Goal: Navigation & Orientation: Find specific page/section

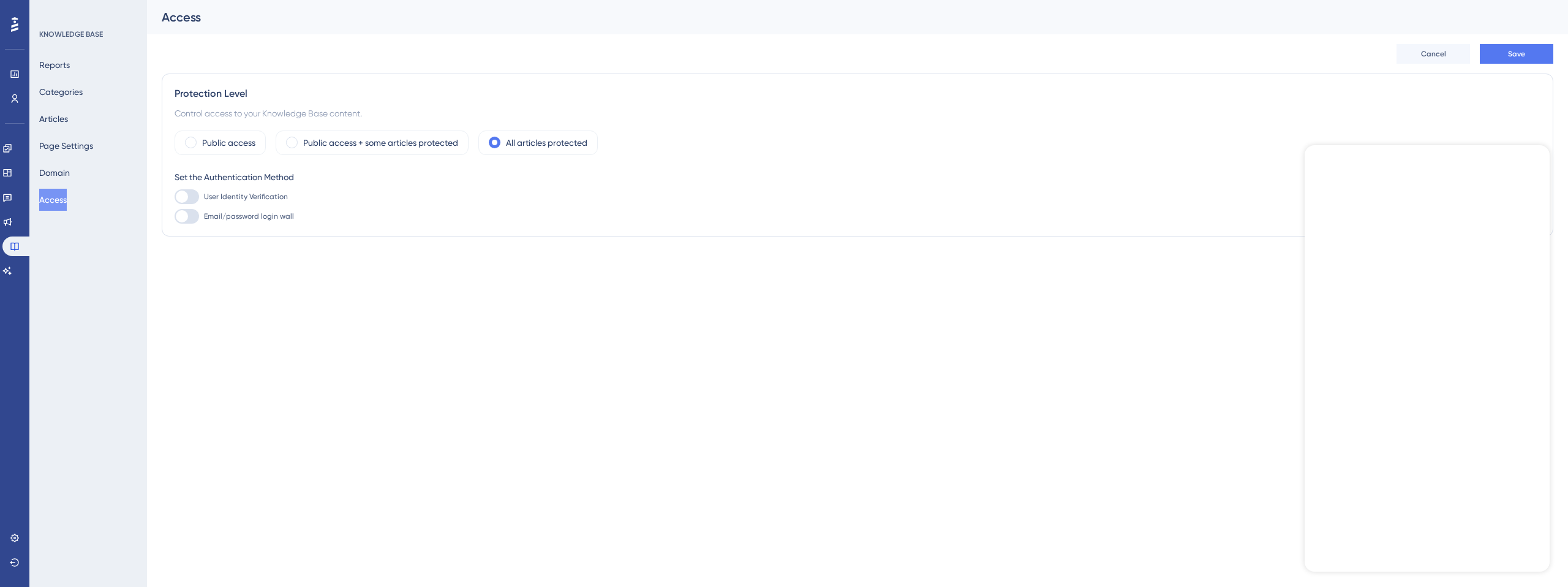
drag, startPoint x: 0, startPoint y: 0, endPoint x: 169, endPoint y: 260, distance: 310.1
click at [299, 0] on html "Performance Users Engagement Widgets Feedback Product Updates Knowledge Base AI…" at bounding box center [784, 0] width 1568 height 0
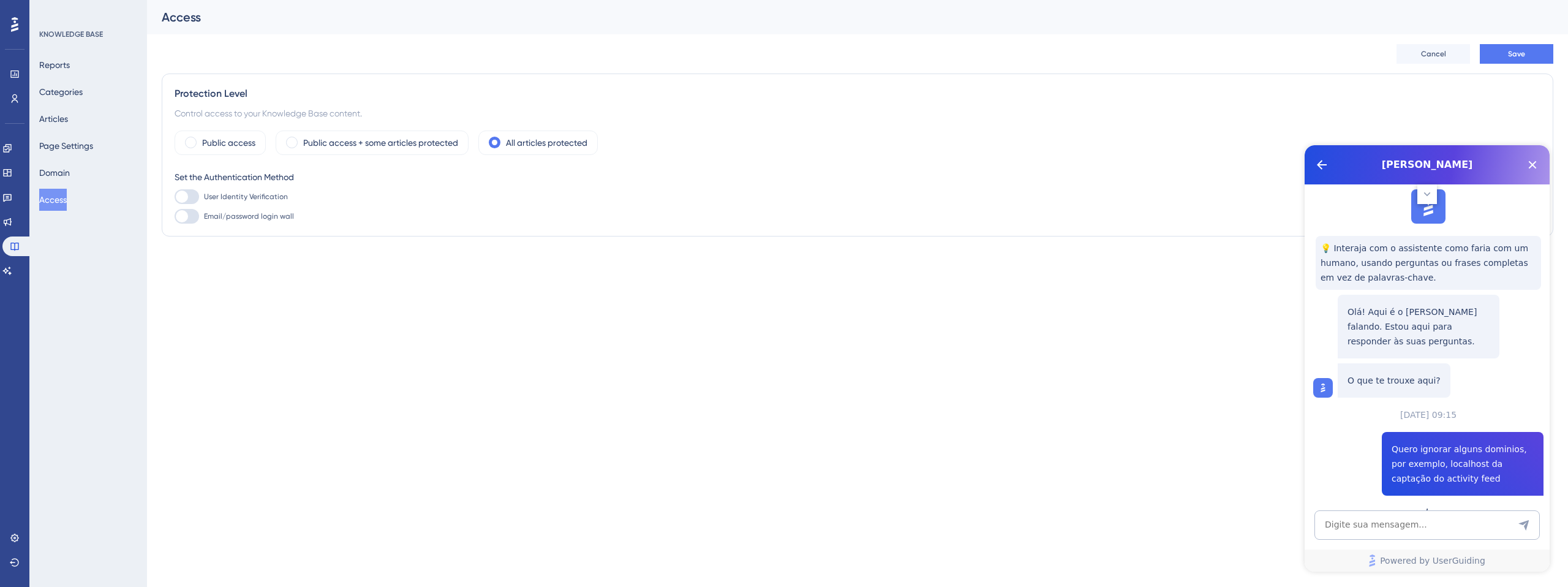
scroll to position [988, 0]
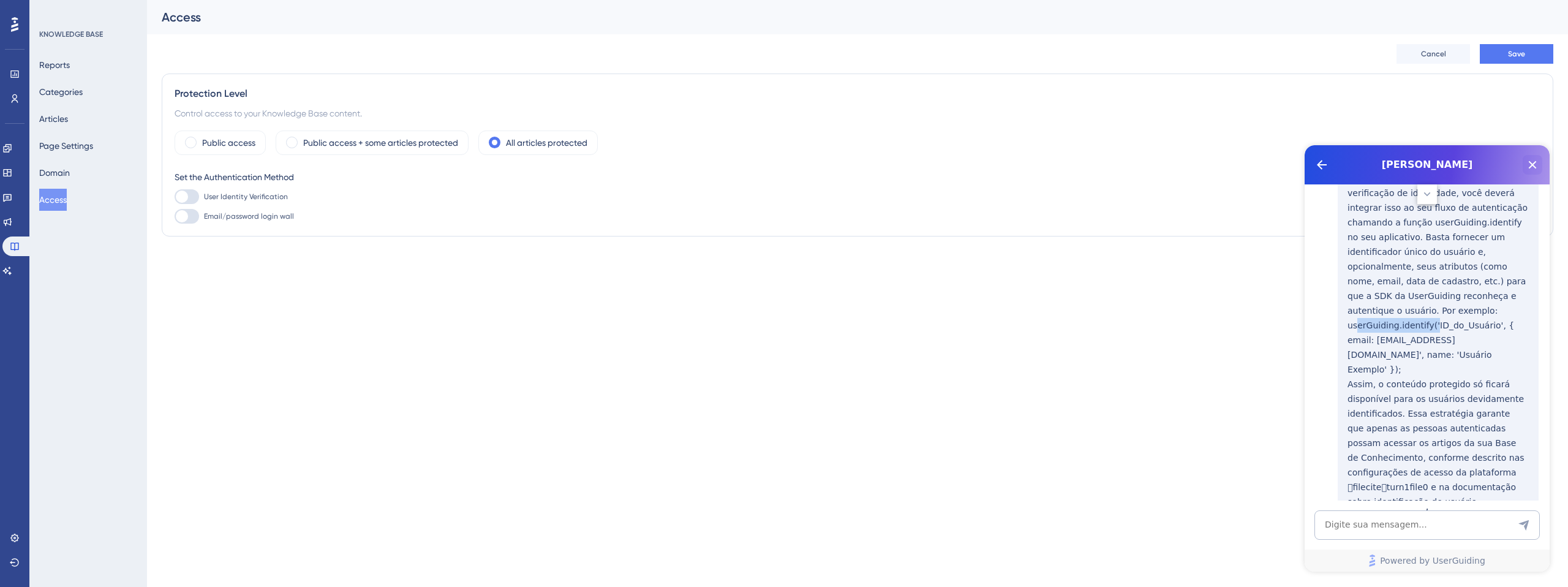
click at [1532, 161] on icon "Close Button" at bounding box center [1533, 164] width 15 height 15
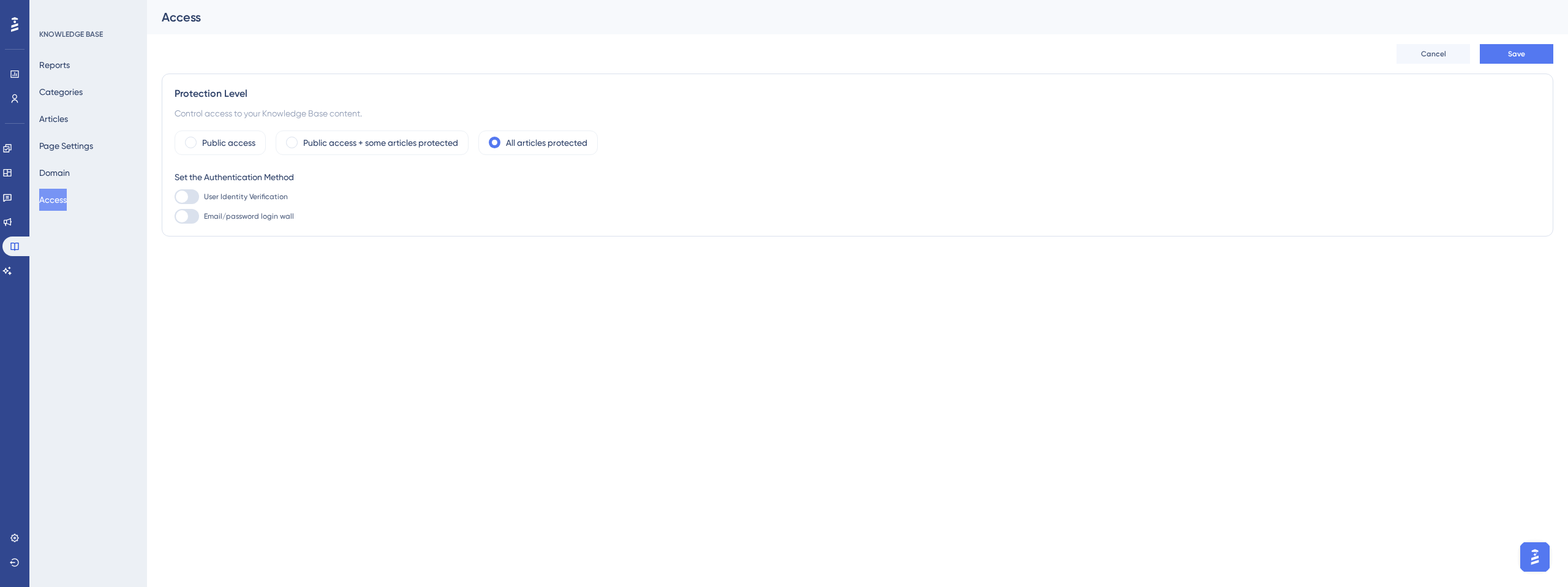
click at [792, 0] on html "Performance Users Engagement Widgets Feedback Product Updates Knowledge Base AI…" at bounding box center [784, 0] width 1568 height 0
drag, startPoint x: 286, startPoint y: 303, endPoint x: 334, endPoint y: 301, distance: 48.0
click at [286, 0] on html "Performance Users Engagement Widgets Feedback Product Updates Knowledge Base AI…" at bounding box center [784, 0] width 1568 height 0
click at [75, 52] on div "KNOWLEDGE BASE Reports Categories Articles Page Settings Domain Access" at bounding box center [88, 120] width 99 height 182
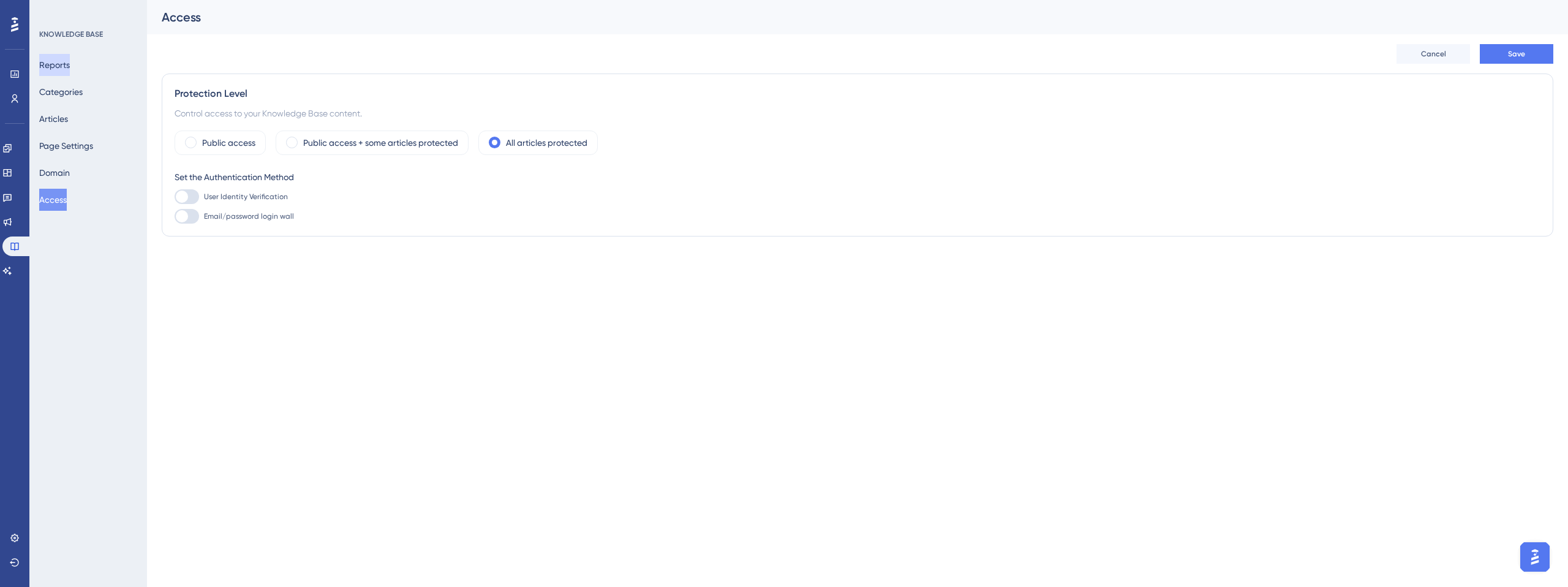
click at [70, 64] on button "Reports" at bounding box center [54, 65] width 30 height 22
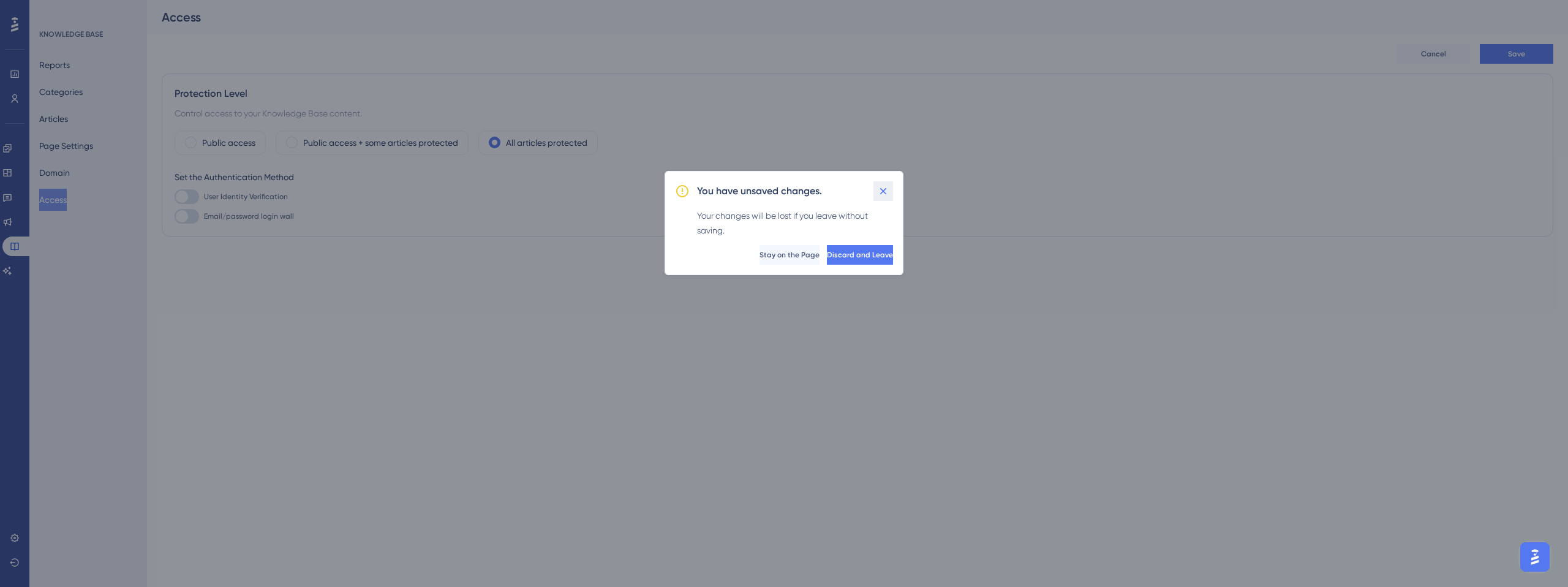
click at [885, 188] on icon at bounding box center [883, 191] width 12 height 12
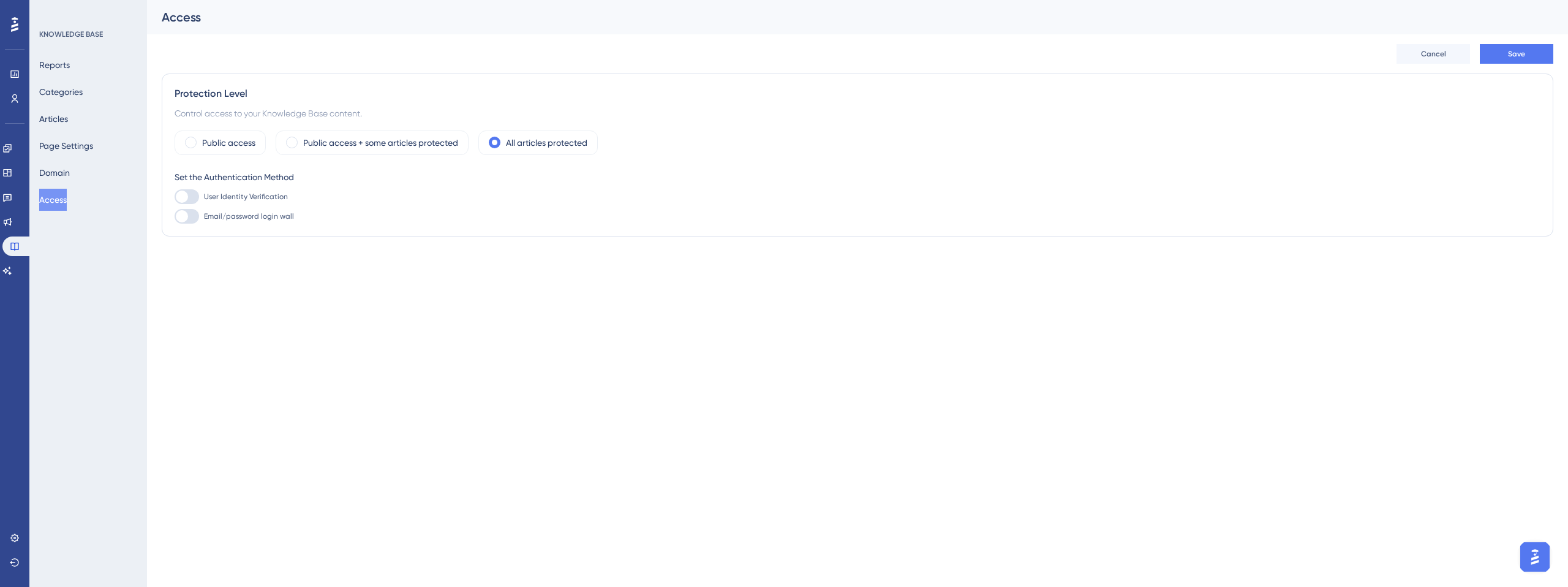
drag, startPoint x: 644, startPoint y: 303, endPoint x: 131, endPoint y: 168, distance: 530.5
click at [613, 0] on html "Performance Users Engagement Widgets Feedback Product Updates Knowledge Base AI…" at bounding box center [784, 0] width 1568 height 0
click at [42, 56] on button "Reports" at bounding box center [54, 65] width 30 height 22
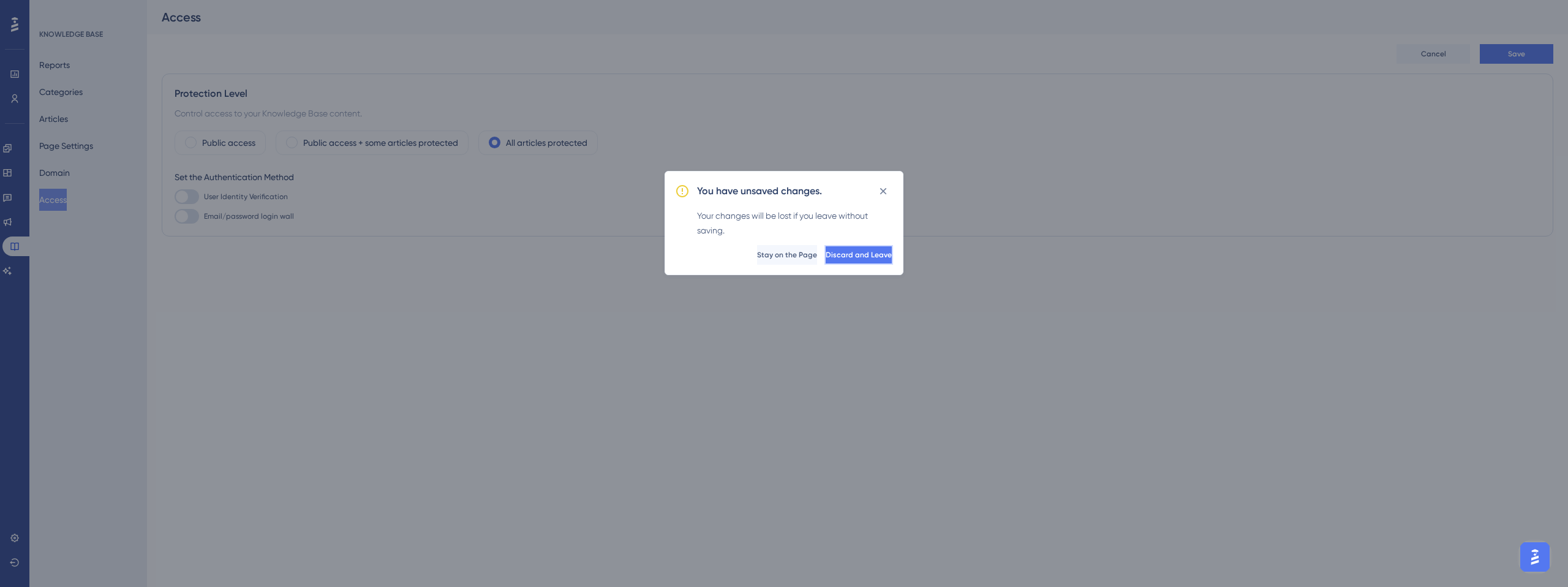
click at [869, 258] on span "Discard and Leave" at bounding box center [859, 254] width 67 height 10
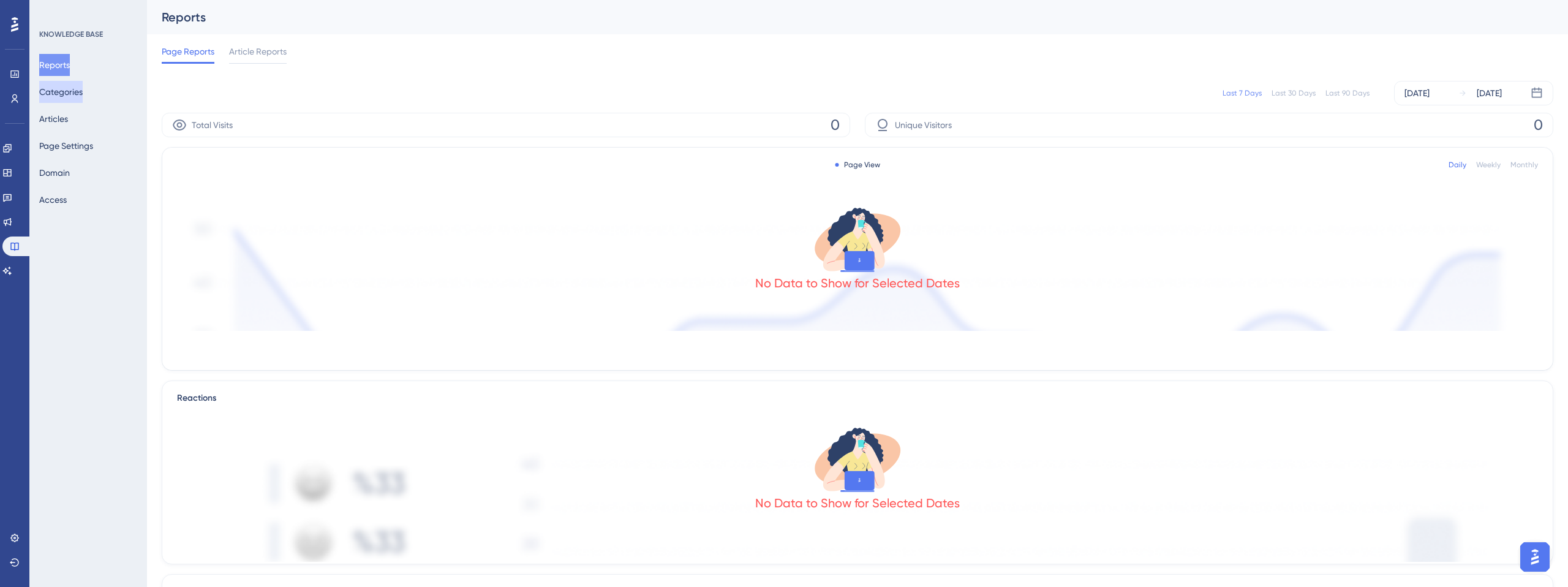
click at [75, 96] on button "Categories" at bounding box center [60, 93] width 43 height 22
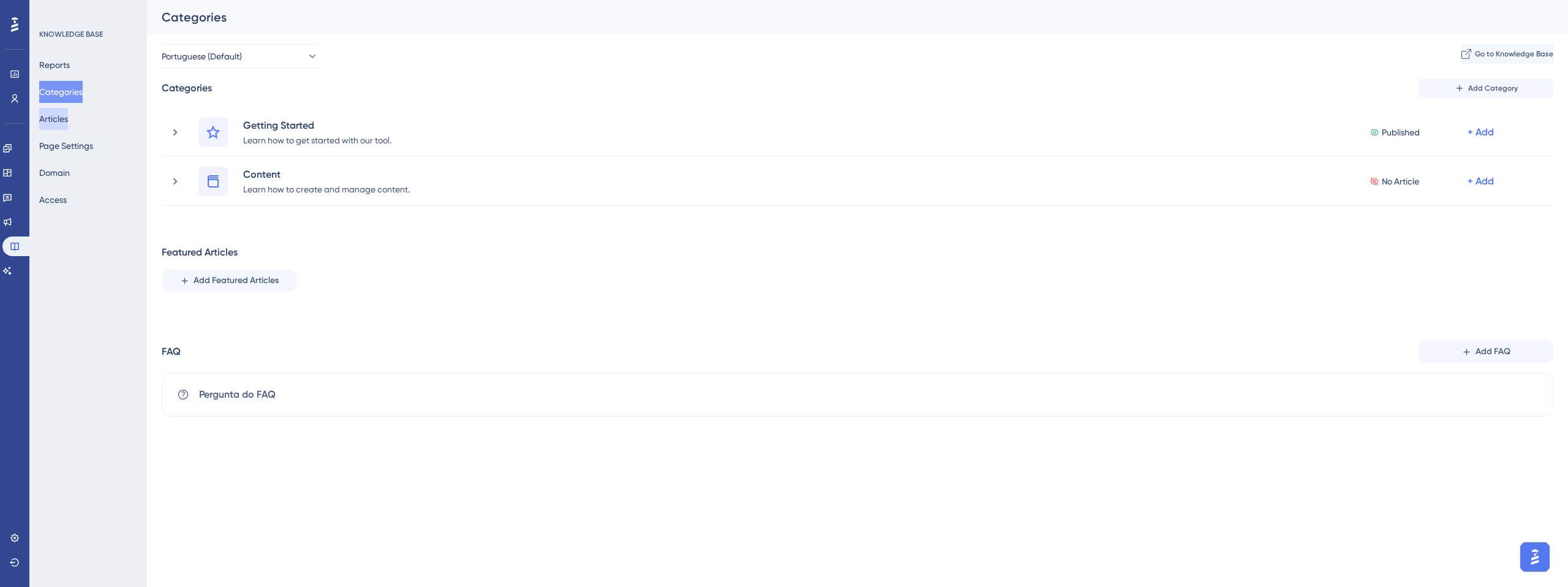
click at [66, 116] on button "Articles" at bounding box center [53, 119] width 29 height 22
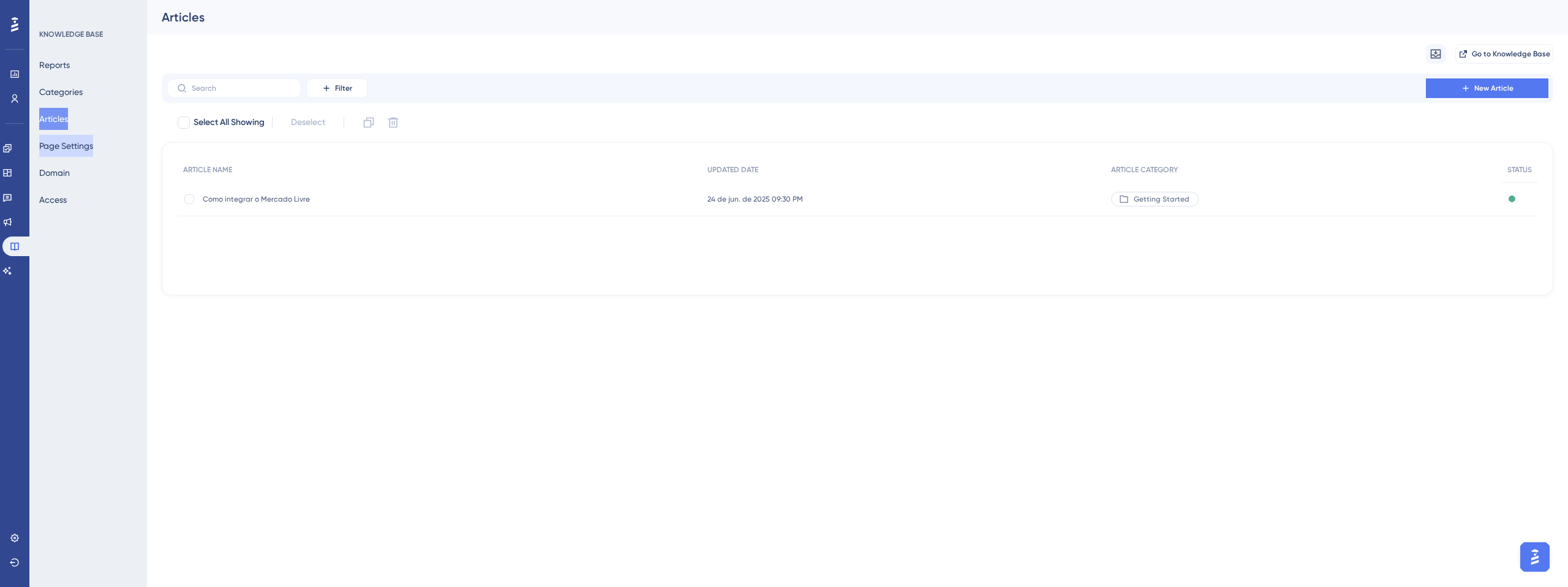
click at [62, 143] on button "Page Settings" at bounding box center [66, 146] width 54 height 22
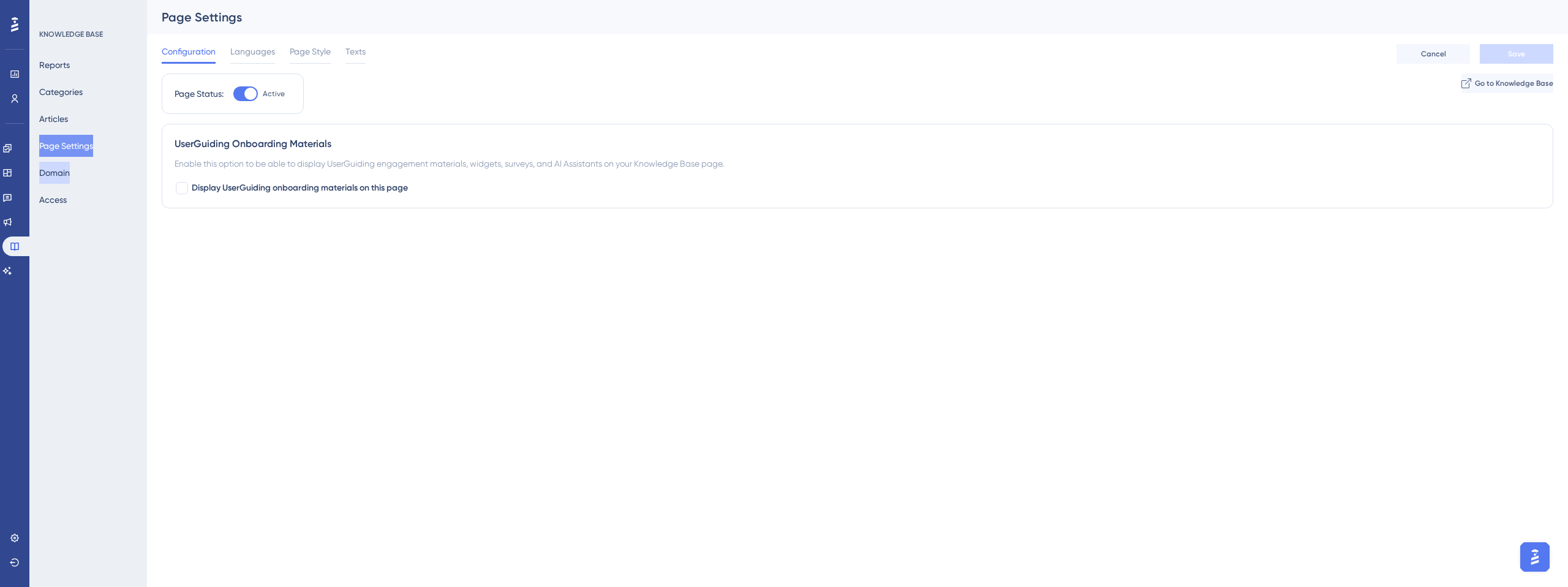
drag, startPoint x: 63, startPoint y: 175, endPoint x: 60, endPoint y: 184, distance: 9.5
click at [62, 175] on button "Domain" at bounding box center [54, 173] width 30 height 22
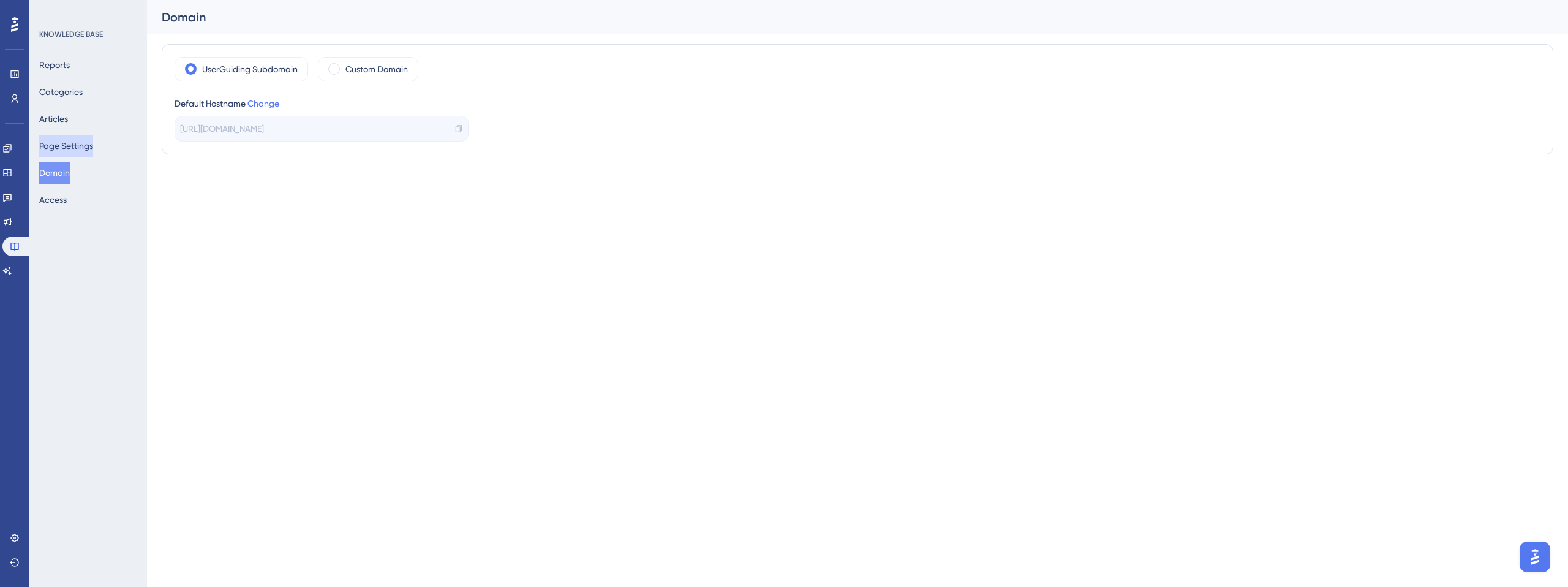
click at [68, 152] on button "Page Settings" at bounding box center [66, 146] width 54 height 22
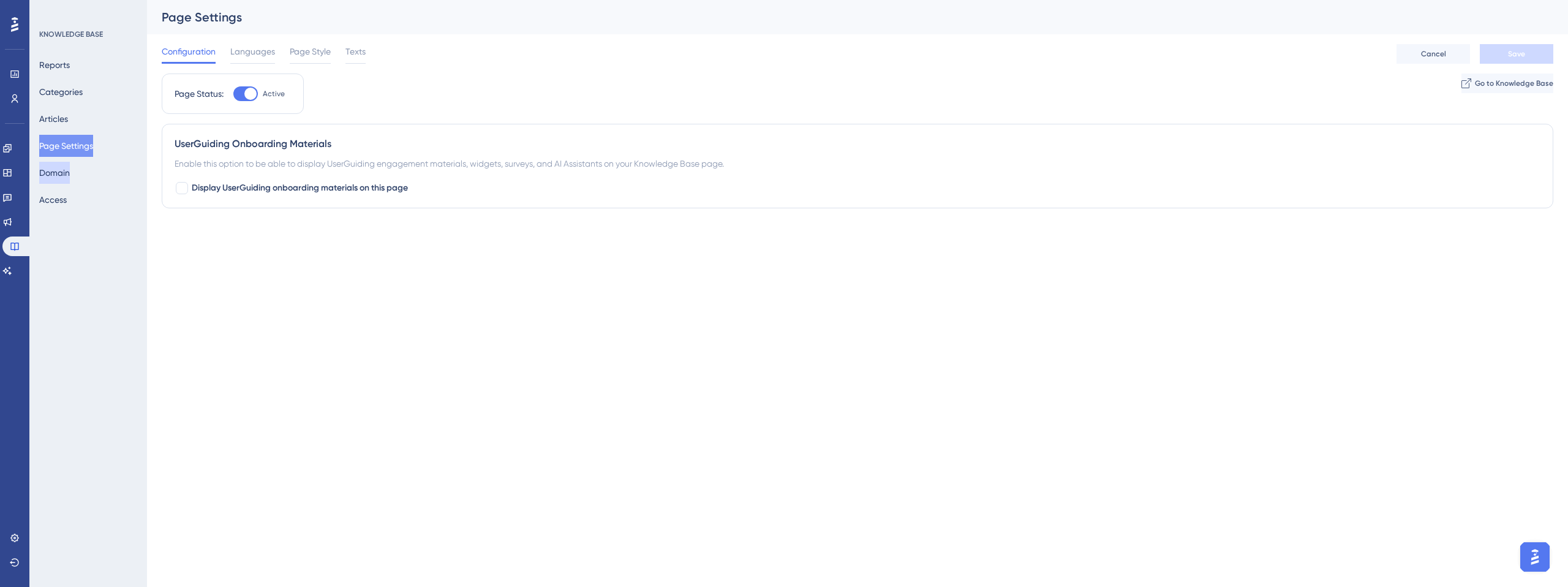
click at [62, 174] on button "Domain" at bounding box center [54, 173] width 30 height 22
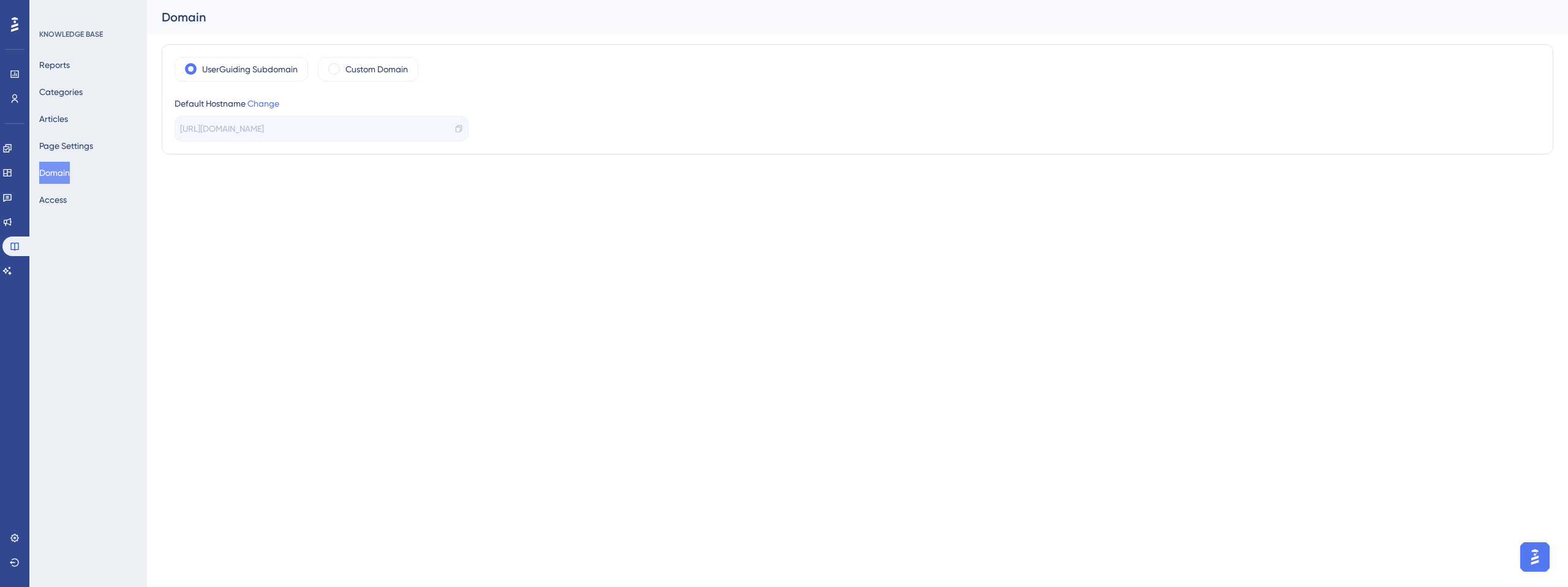
drag, startPoint x: 314, startPoint y: 258, endPoint x: 323, endPoint y: 143, distance: 115.4
click at [314, 0] on html "Performance Users Engagement Widgets Feedback Product Updates Knowledge Base AI…" at bounding box center [784, 0] width 1568 height 0
click at [340, 64] on div "Custom Domain" at bounding box center [368, 69] width 100 height 24
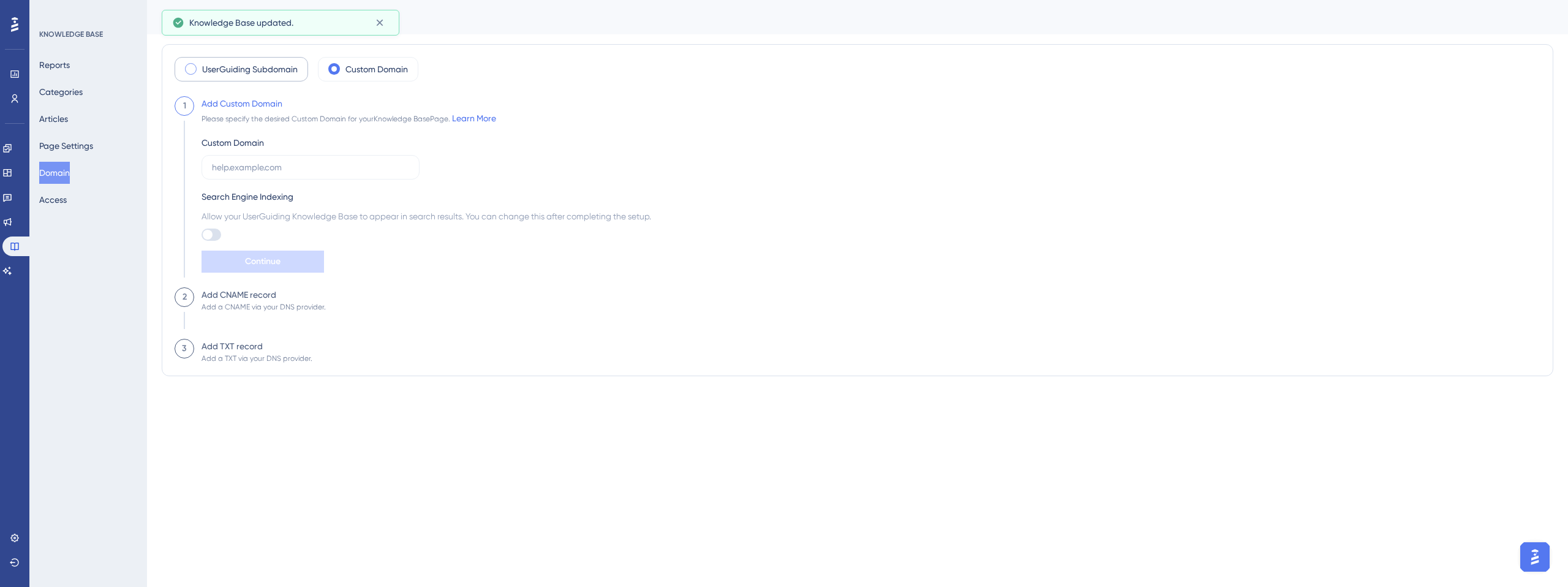
click at [257, 62] on label "UserGuiding Subdomain" at bounding box center [250, 69] width 96 height 15
